Goal: Find specific page/section: Find specific page/section

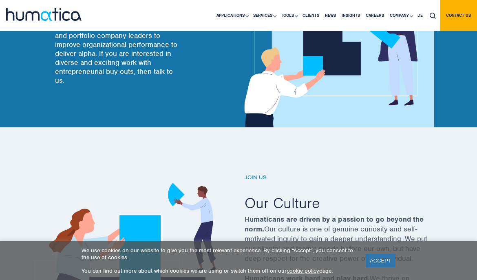
scroll to position [110, 0]
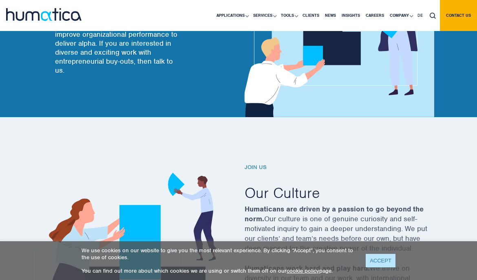
click at [382, 258] on link "ACCEPT" at bounding box center [381, 260] width 30 height 13
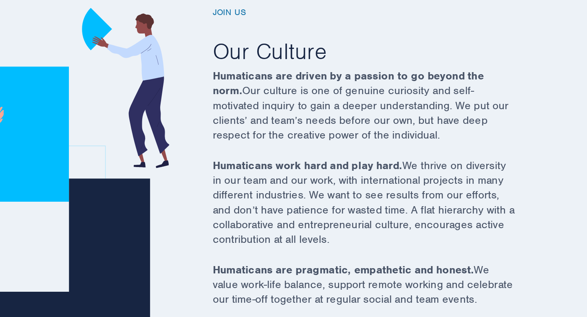
scroll to position [206, 0]
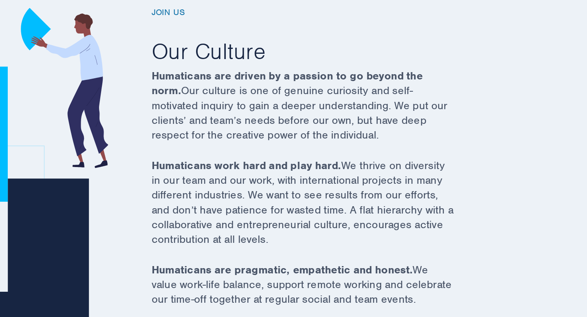
click at [314, 119] on h6 "Join us" at bounding box center [410, 116] width 220 height 7
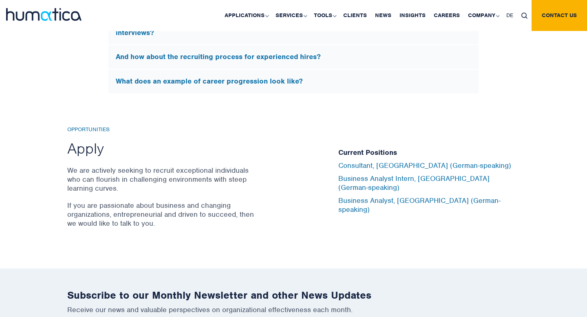
scroll to position [2630, 0]
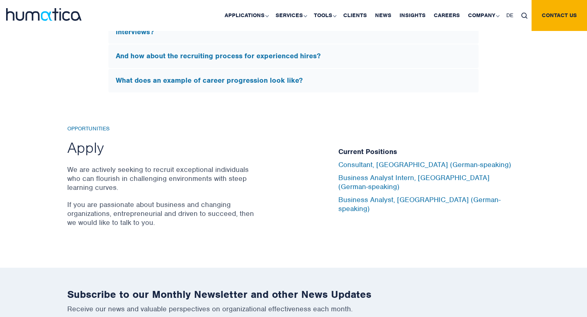
click at [82, 144] on h2 "Apply" at bounding box center [162, 147] width 190 height 19
click at [381, 156] on h5 "Current Positions" at bounding box center [429, 152] width 181 height 9
click at [378, 156] on h5 "Current Positions" at bounding box center [429, 152] width 181 height 9
click at [378, 169] on link "Consultant, [GEOGRAPHIC_DATA] (German-speaking)" at bounding box center [425, 164] width 173 height 9
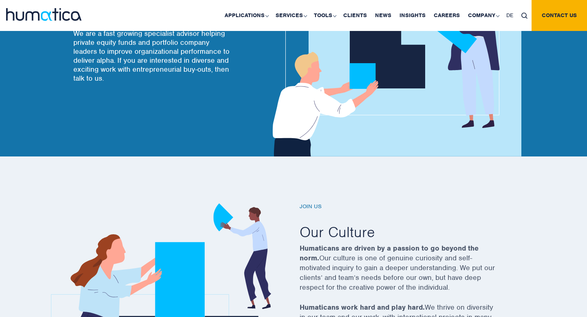
scroll to position [0, 0]
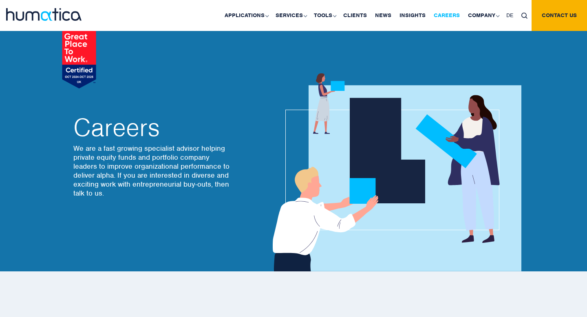
click at [450, 11] on link "Careers" at bounding box center [447, 15] width 34 height 31
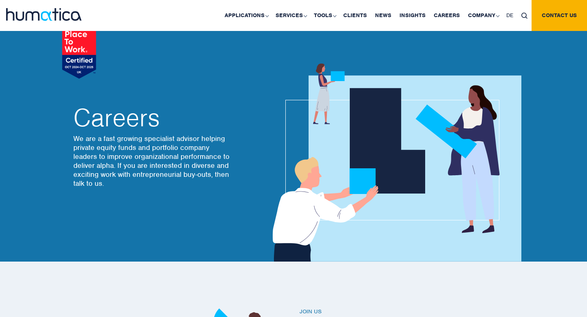
scroll to position [10, 0]
